Goal: Task Accomplishment & Management: Use online tool/utility

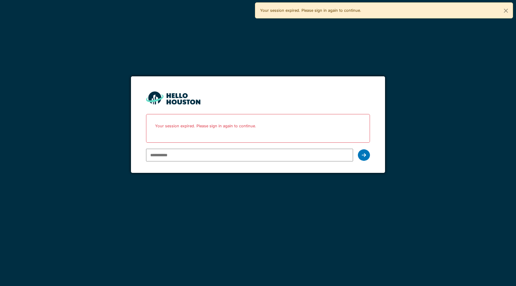
type input "**********"
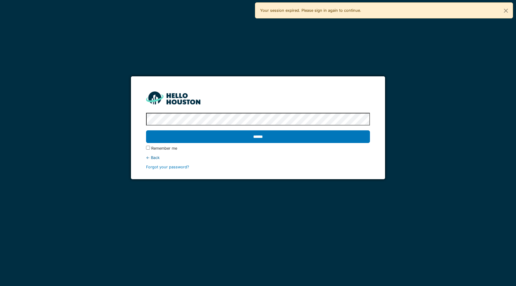
click at [146, 130] on input "******" at bounding box center [258, 136] width 224 height 13
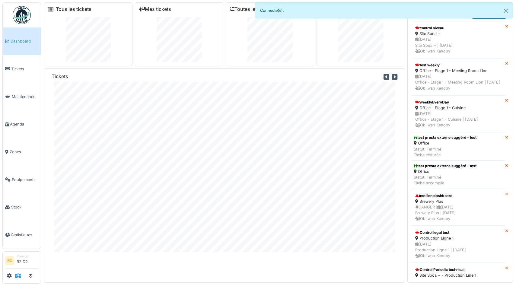
click at [16, 274] on icon at bounding box center [18, 275] width 6 height 5
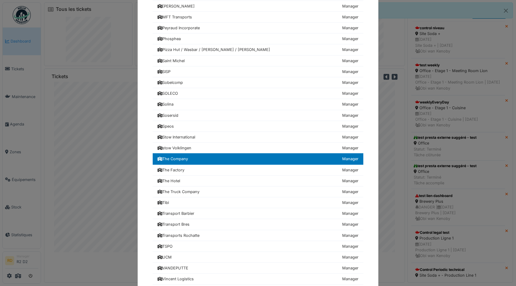
scroll to position [658, 0]
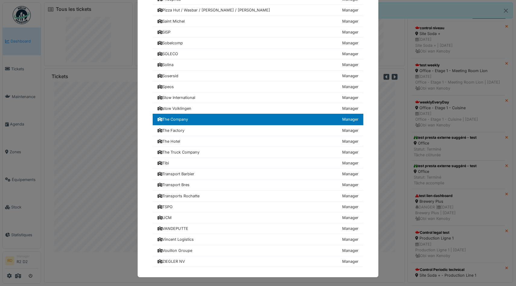
click at [38, 146] on div "Choisissez une société 24hStudio Manager Achouffe Manager AGC Technovation Cent…" at bounding box center [258, 143] width 516 height 286
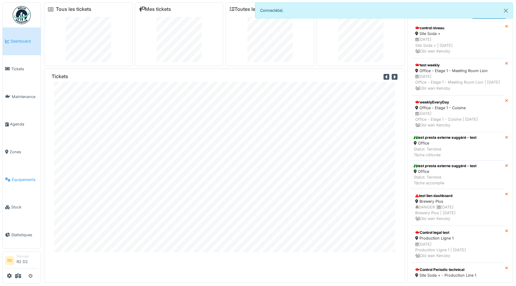
click at [21, 170] on link "Équipements" at bounding box center [22, 180] width 38 height 28
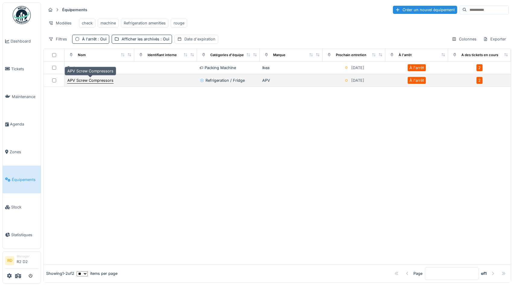
click at [100, 83] on div "APV Screw Compressors" at bounding box center [90, 80] width 46 height 6
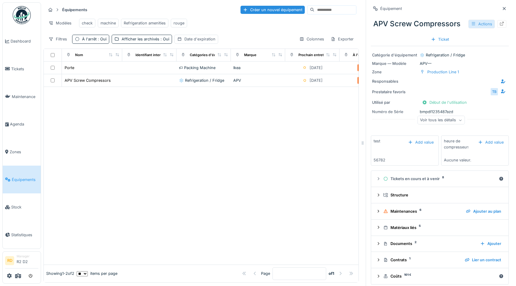
click at [485, 21] on div "Actions" at bounding box center [481, 24] width 27 height 9
click at [484, 38] on div "Modifier" at bounding box center [490, 37] width 40 height 9
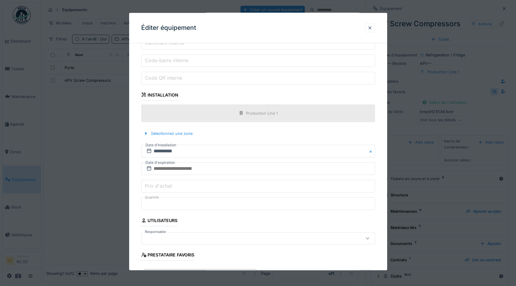
scroll to position [225, 0]
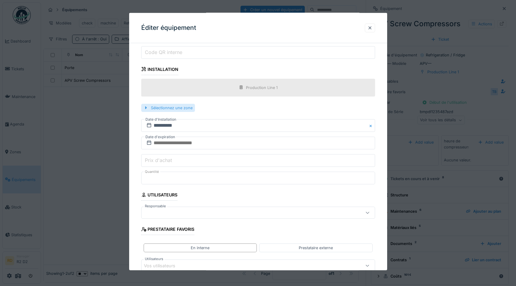
click at [169, 108] on div "Sélectionnez une zone" at bounding box center [168, 107] width 54 height 8
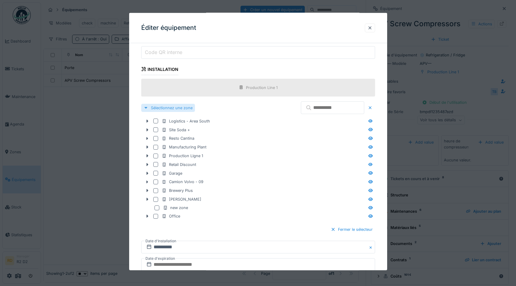
click at [169, 108] on div "Sélectionnez une zone" at bounding box center [168, 107] width 54 height 8
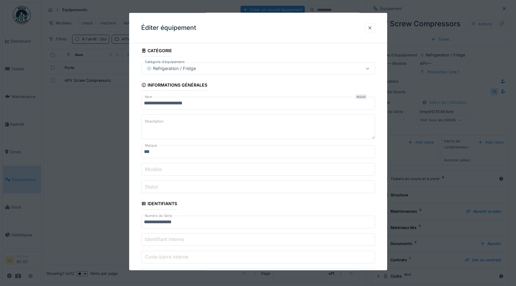
scroll to position [0, 0]
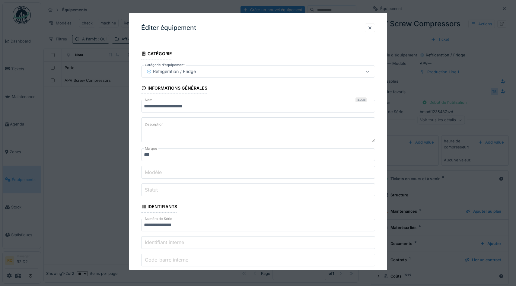
click at [368, 26] on div at bounding box center [369, 28] width 5 height 6
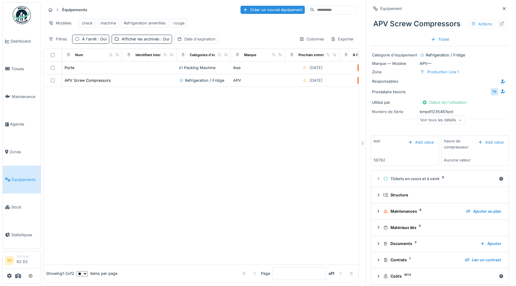
click at [273, 4] on div "Équipements Créer un nouvel équipement Modèles check machine Refrigeration amen…" at bounding box center [200, 24] width 315 height 44
click at [265, 10] on div "Créer un nouvel équipement" at bounding box center [272, 10] width 64 height 8
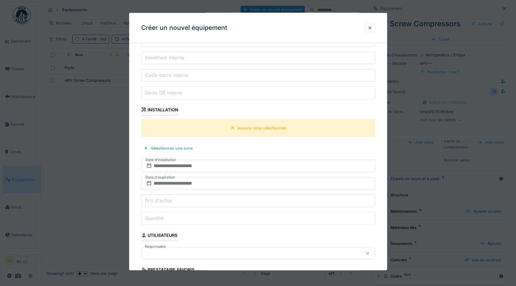
scroll to position [185, 0]
click at [237, 125] on div "Aucune zone sélectionnée" at bounding box center [261, 128] width 49 height 6
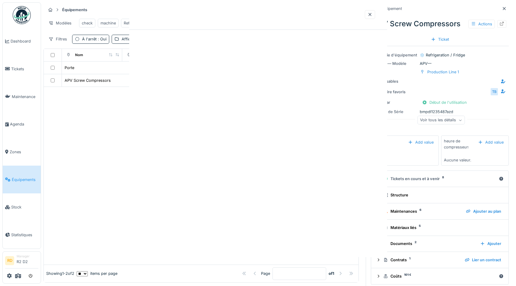
scroll to position [0, 0]
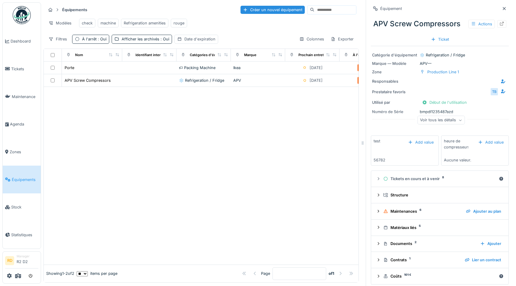
click at [124, 203] on div at bounding box center [201, 176] width 315 height 178
click at [147, 148] on div at bounding box center [201, 176] width 315 height 178
click at [263, 11] on div "Créer un nouvel équipement" at bounding box center [272, 10] width 64 height 8
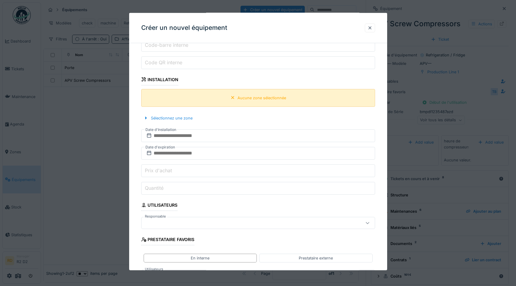
scroll to position [213, 0]
click at [223, 99] on div "Aucune zone sélectionnée" at bounding box center [258, 99] width 234 height 18
click at [235, 97] on div "Aucune zone sélectionnée" at bounding box center [258, 99] width 60 height 8
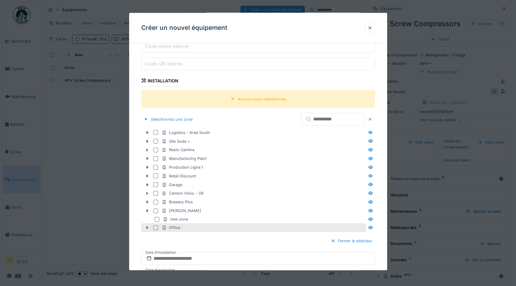
click at [147, 228] on icon at bounding box center [147, 227] width 2 height 3
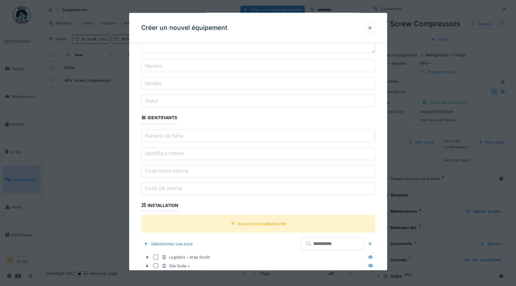
scroll to position [6, 0]
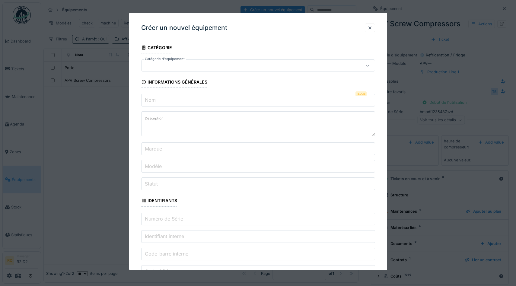
click at [368, 27] on div at bounding box center [369, 28] width 5 height 6
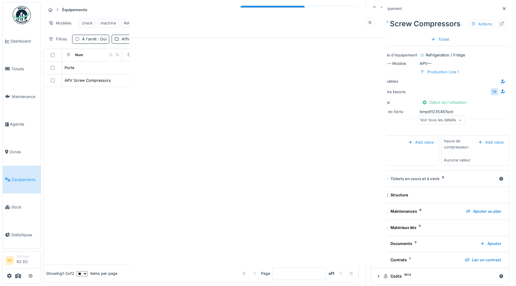
scroll to position [0, 0]
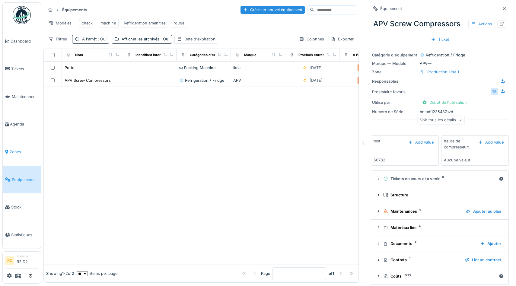
click at [15, 151] on span "Zones" at bounding box center [24, 152] width 29 height 6
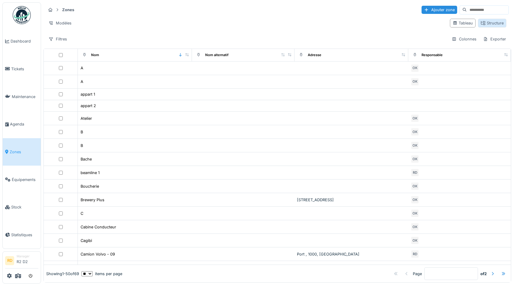
click at [495, 26] on div "Structure" at bounding box center [491, 23] width 23 height 6
